Goal: Task Accomplishment & Management: Use online tool/utility

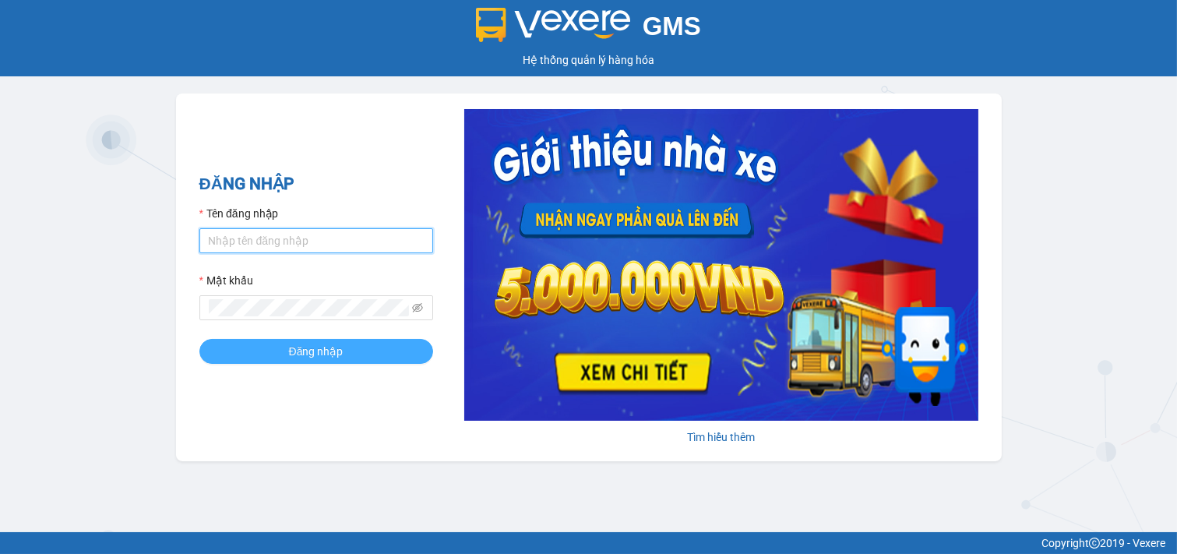
type input "nhi.taithang"
click at [354, 352] on button "Đăng nhập" at bounding box center [316, 351] width 234 height 25
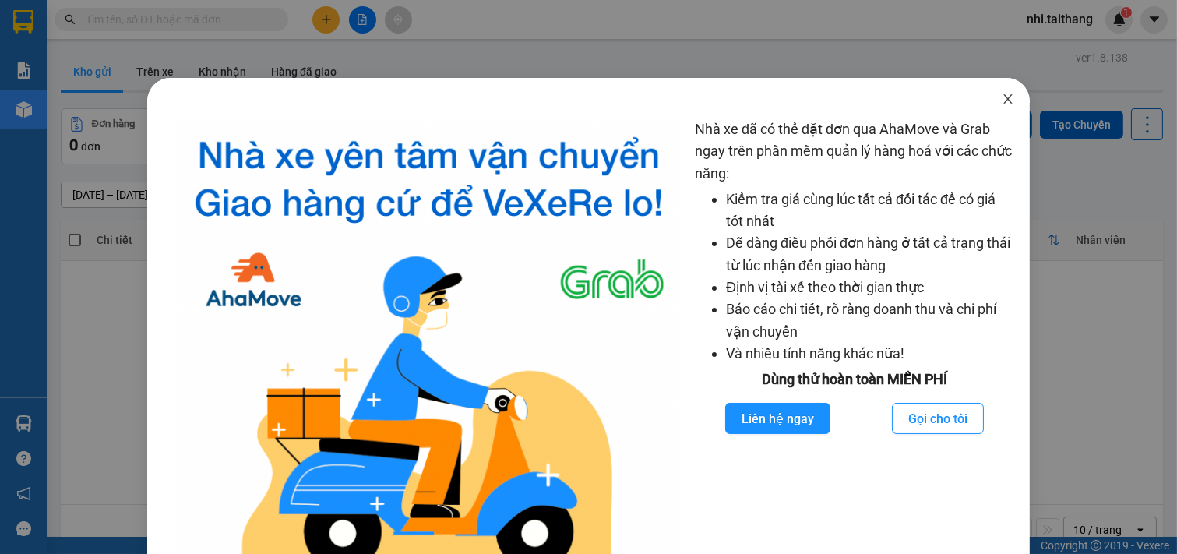
click at [1002, 95] on icon "close" at bounding box center [1008, 99] width 12 height 12
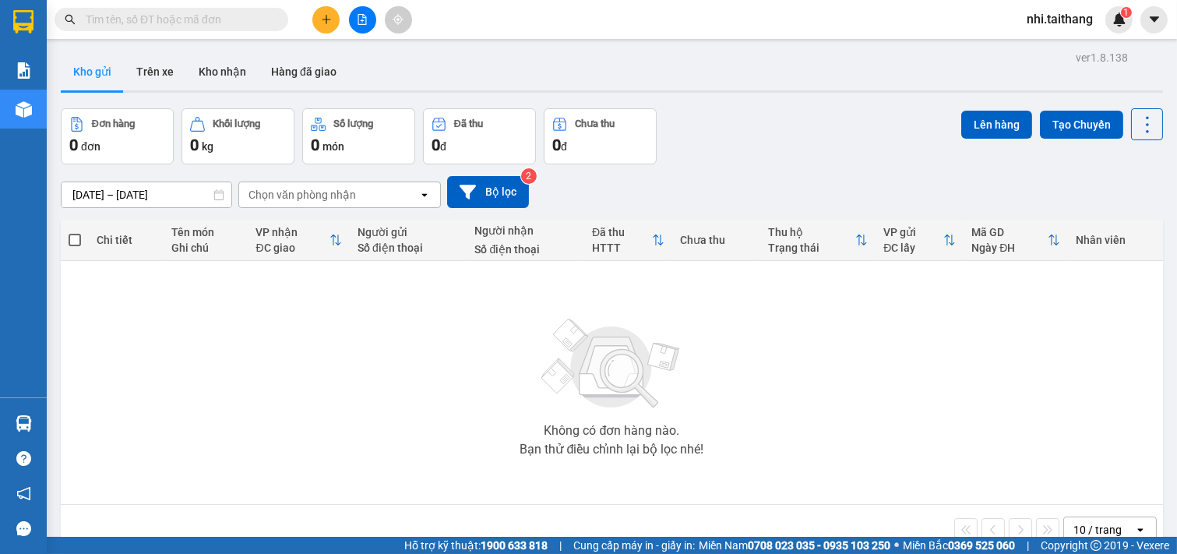
scroll to position [72, 0]
